Goal: Transaction & Acquisition: Purchase product/service

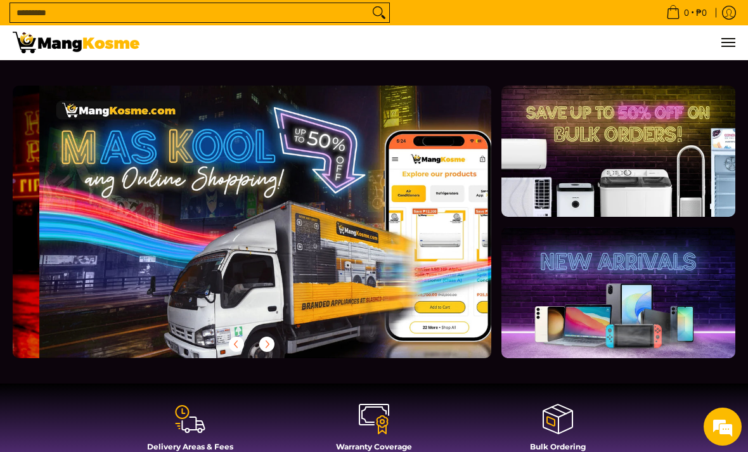
scroll to position [0, 479]
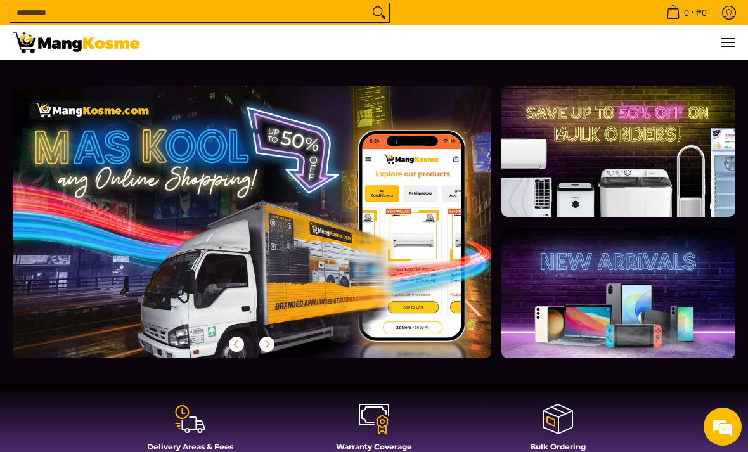
click at [264, 10] on input "Search..." at bounding box center [189, 12] width 359 height 19
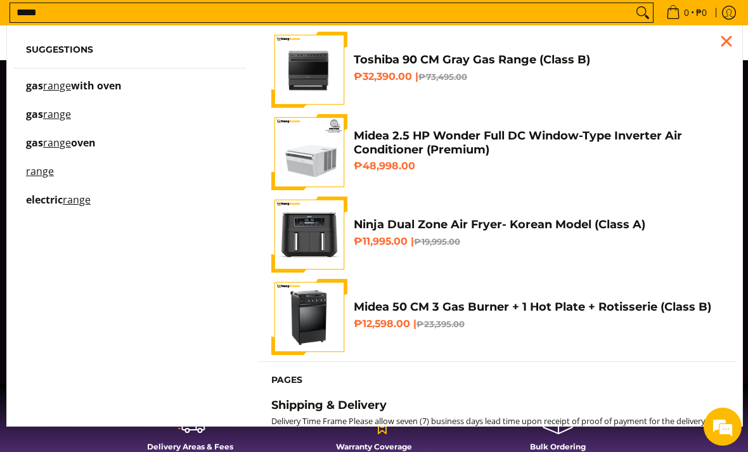
scroll to position [0, 957]
type input "*****"
click at [77, 85] on span "with oven" at bounding box center [96, 86] width 51 height 14
click at [63, 201] on span "electric" at bounding box center [44, 200] width 37 height 14
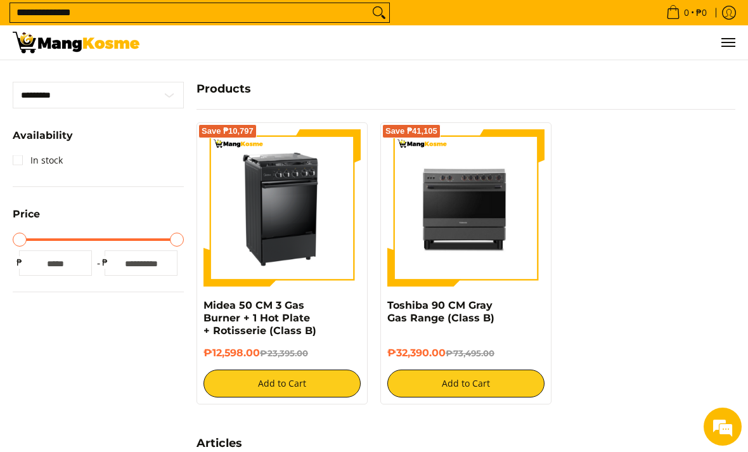
scroll to position [260, 0]
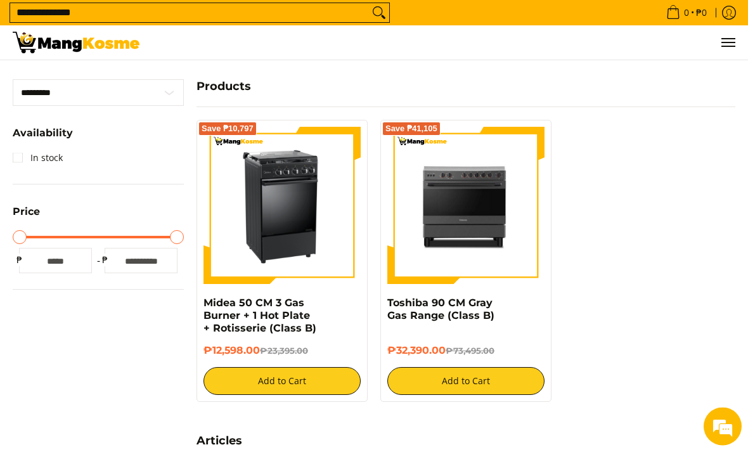
click at [468, 242] on img at bounding box center [465, 205] width 157 height 156
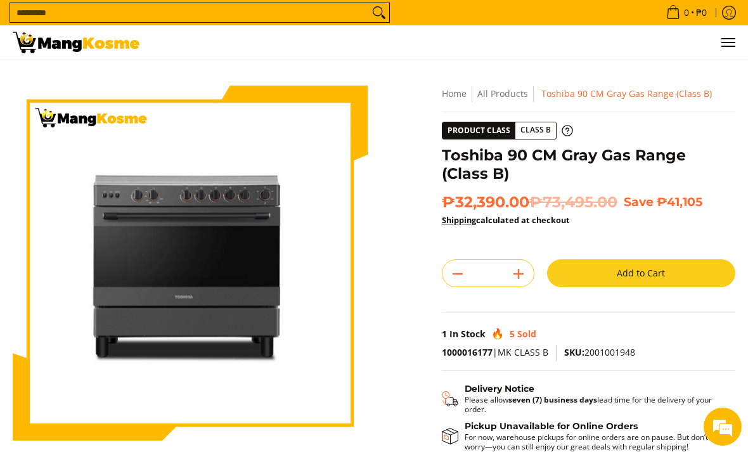
click at [292, 295] on img at bounding box center [190, 263] width 355 height 353
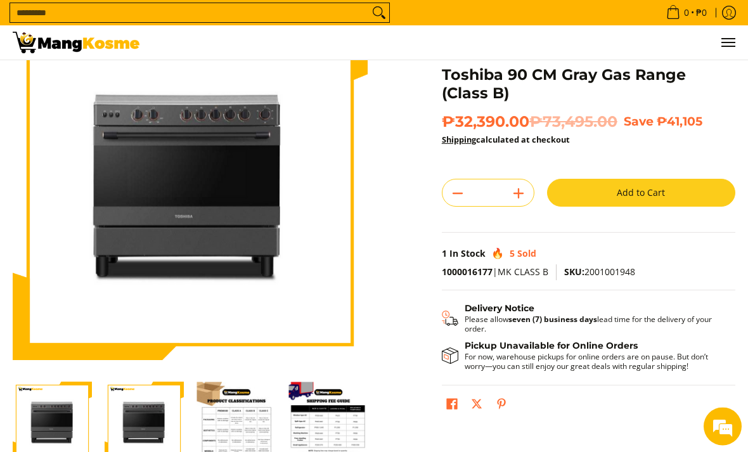
scroll to position [87, 0]
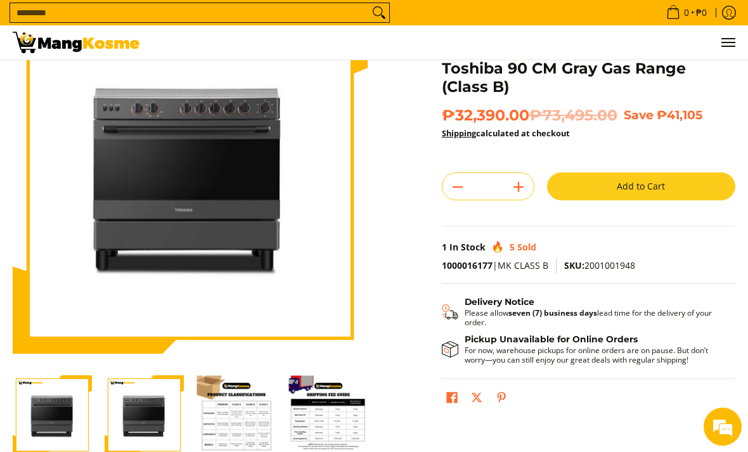
click at [143, 425] on img "Toshiba 90 CM Gray Gas Range (Class B)-2" at bounding box center [144, 414] width 79 height 79
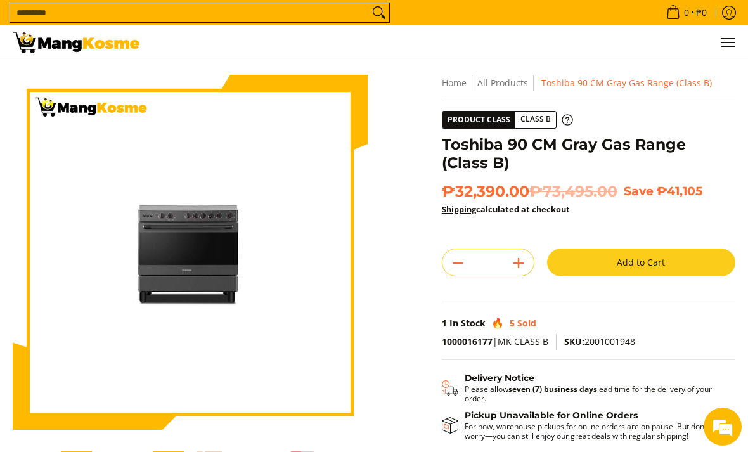
scroll to position [0, 0]
click at [705, 384] on p "Please allow seven (7) business days lead time for the delivery of your order." at bounding box center [594, 393] width 258 height 19
click at [600, 77] on button "Close pop up" at bounding box center [590, 85] width 17 height 17
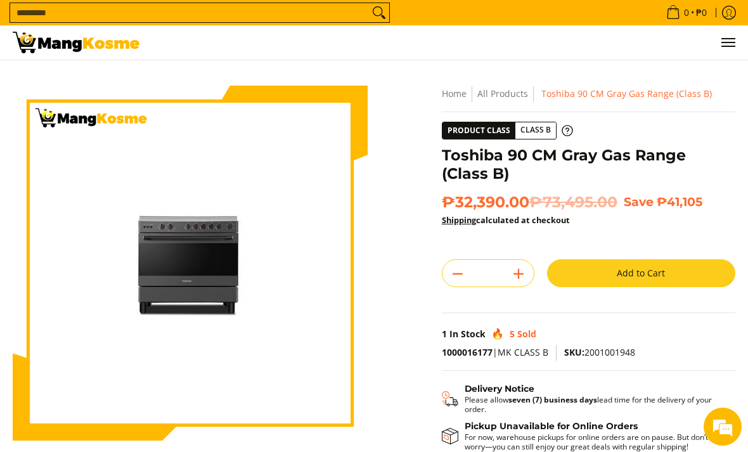
click at [232, 239] on img at bounding box center [190, 263] width 190 height 190
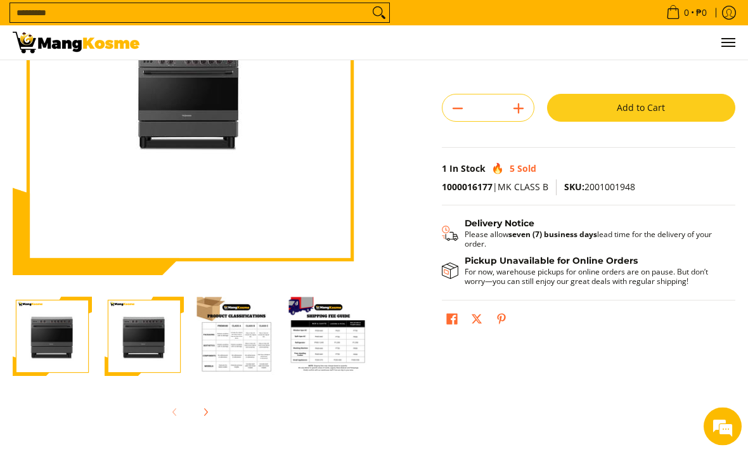
scroll to position [167, 0]
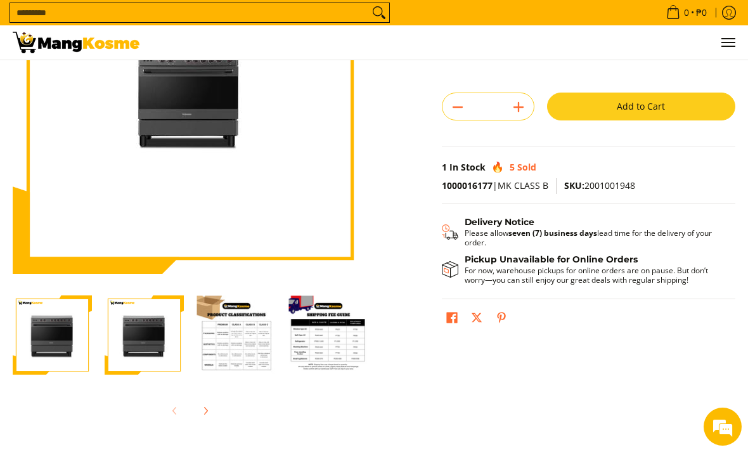
click at [57, 348] on img "toshiba-90-cm-5-burner-gas-range-gray-full-view-mang-kosme" at bounding box center [52, 334] width 79 height 79
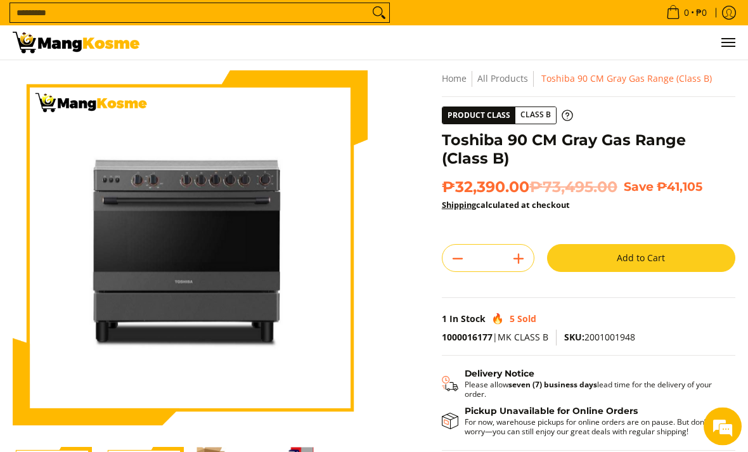
scroll to position [0, 0]
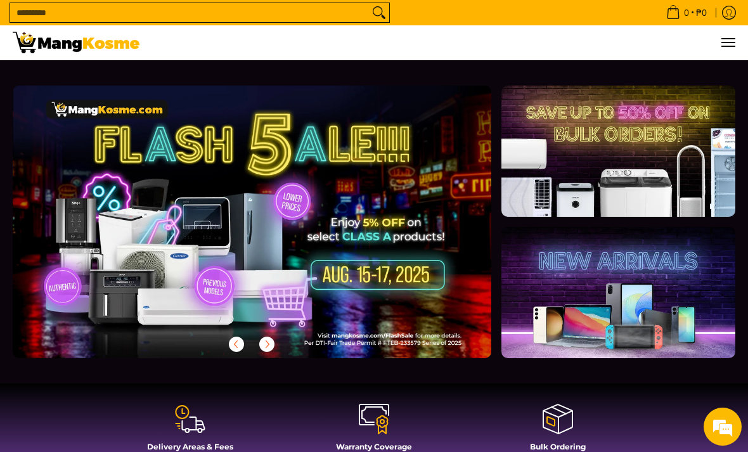
click at [714, 283] on link at bounding box center [618, 292] width 234 height 131
